Goal: Find specific page/section: Find specific page/section

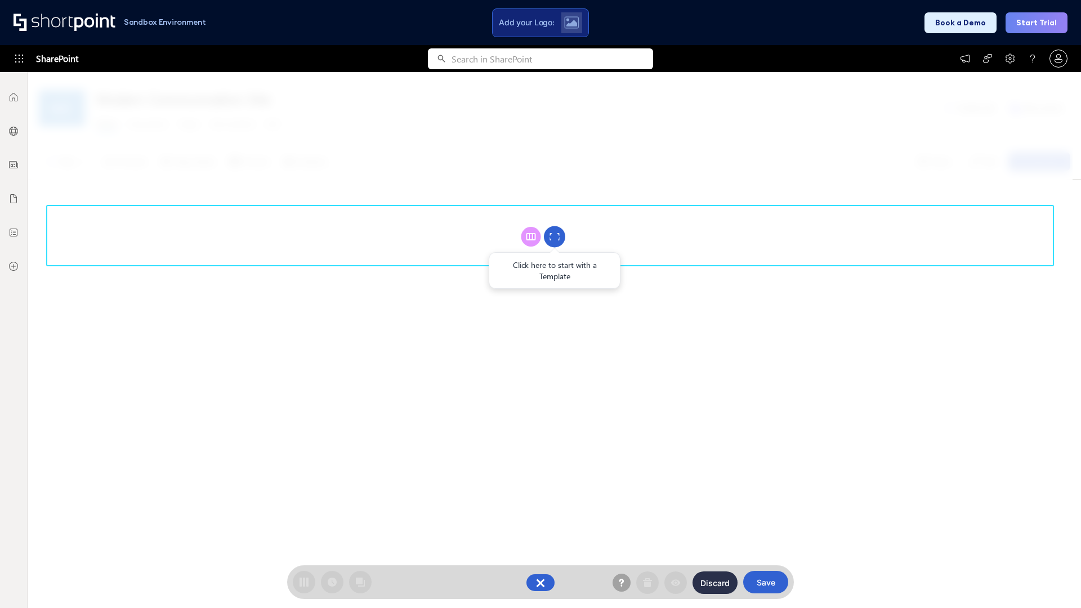
click at [555, 236] on circle at bounding box center [554, 236] width 21 height 21
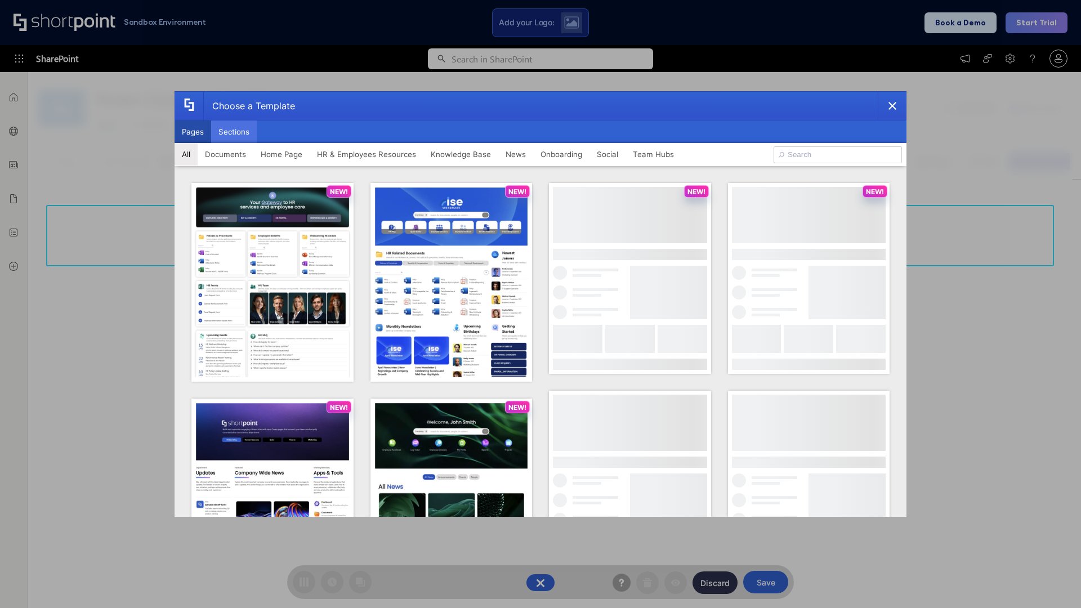
click at [234, 132] on button "Sections" at bounding box center [234, 131] width 46 height 23
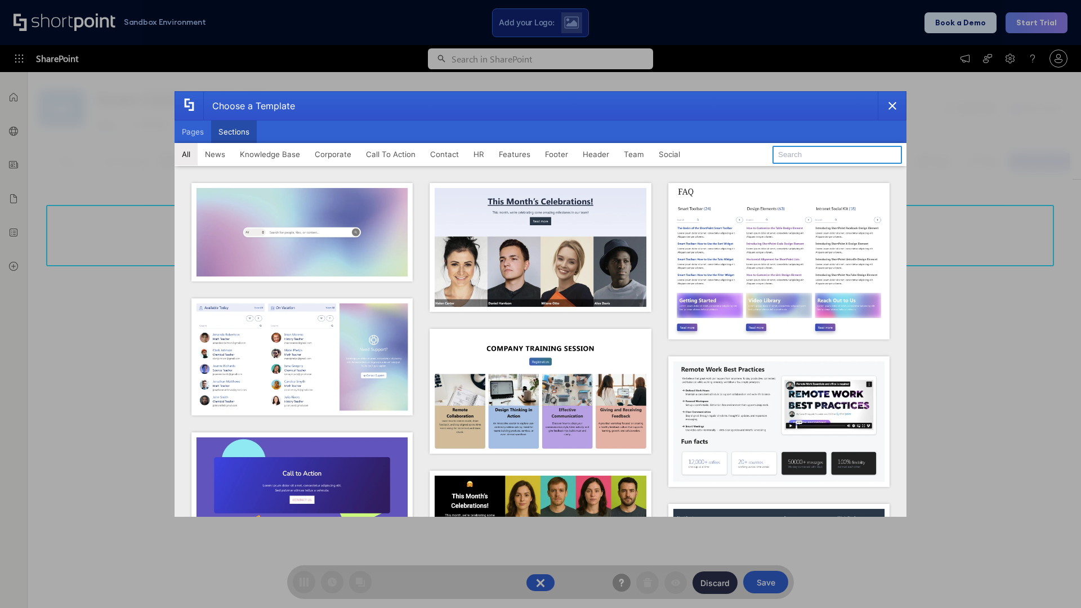
type input "Footer 8"
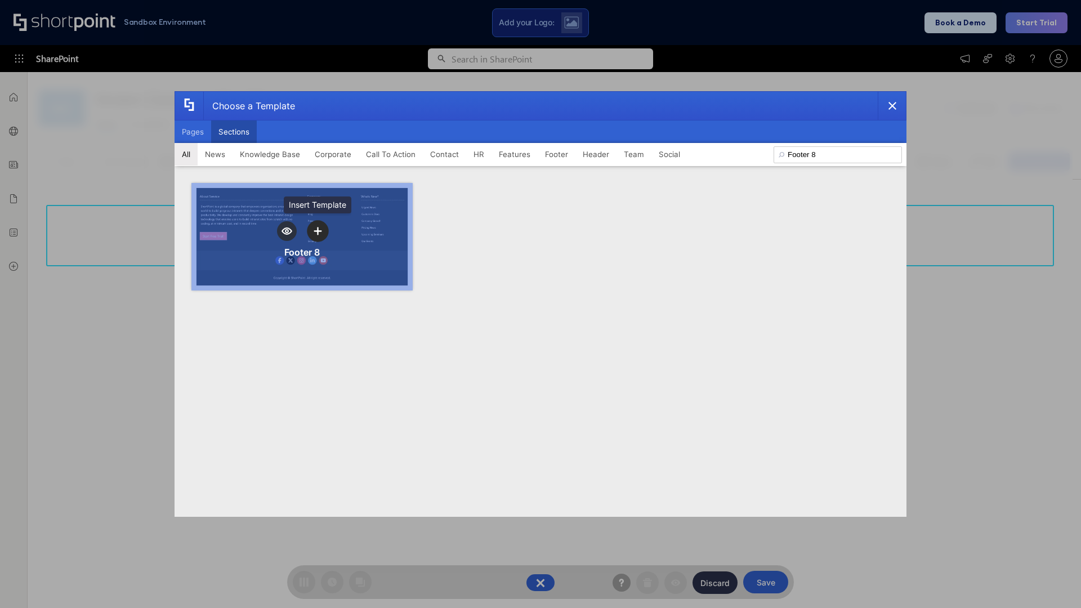
click at [318, 231] on icon "template selector" at bounding box center [318, 231] width 8 height 8
